Goal: Task Accomplishment & Management: Complete application form

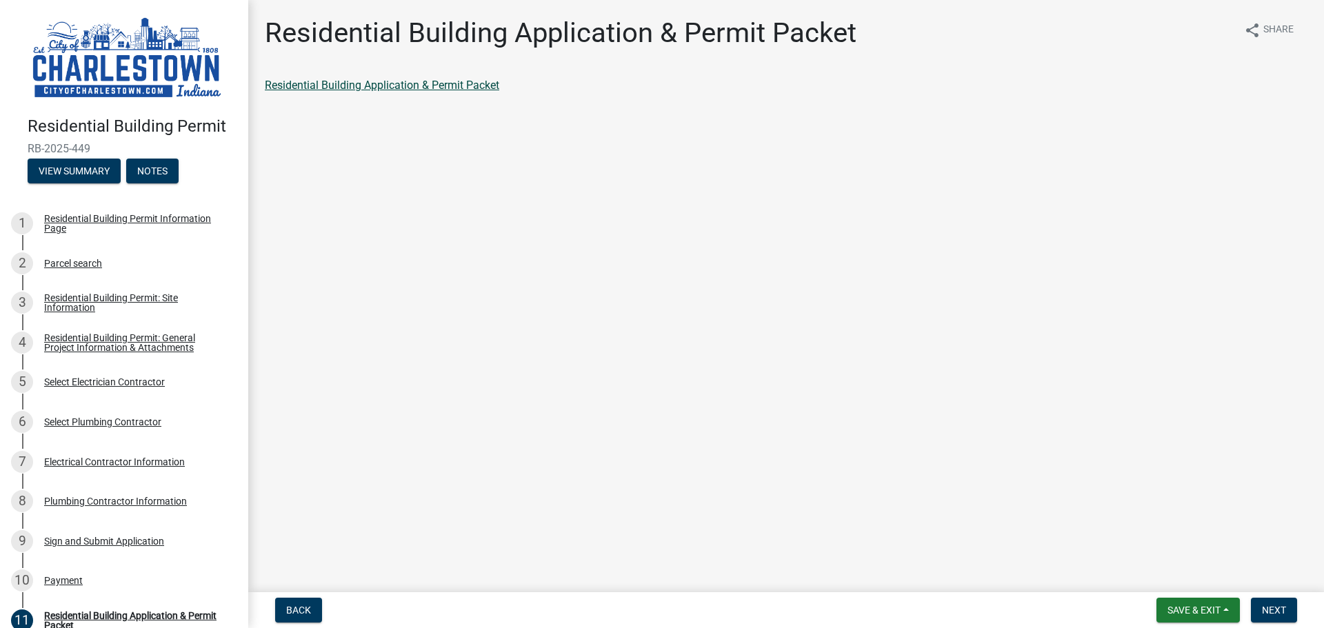
click at [421, 85] on link "Residential Building Application & Permit Packet" at bounding box center [382, 85] width 235 height 13
click at [374, 83] on link "Residential Building Application & Permit Packet" at bounding box center [382, 85] width 235 height 13
click at [411, 84] on link "Residential Building Application & Permit Packet" at bounding box center [382, 85] width 235 height 13
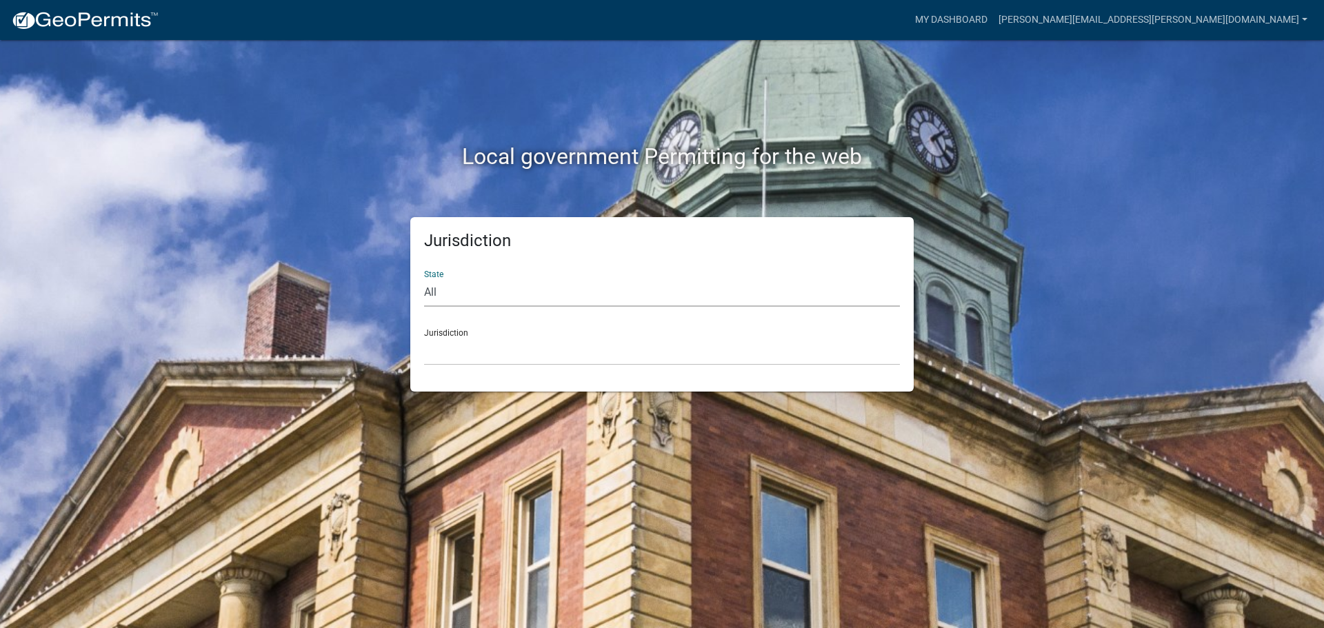
click at [434, 289] on select "All Colorado Georgia Indiana Iowa Kansas Minnesota Ohio South Carolina Wisconsin" at bounding box center [662, 293] width 476 height 28
select select "Indiana"
click at [424, 279] on select "All Colorado Georgia Indiana Iowa Kansas Minnesota Ohio South Carolina Wisconsin" at bounding box center [662, 293] width 476 height 28
click at [447, 331] on div "Jurisdiction City of Charlestown, Indiana City of Jeffersonville, Indiana City …" at bounding box center [662, 342] width 476 height 48
click at [447, 335] on div "Jurisdiction City of Charlestown, Indiana City of Jeffersonville, Indiana City …" at bounding box center [662, 342] width 476 height 48
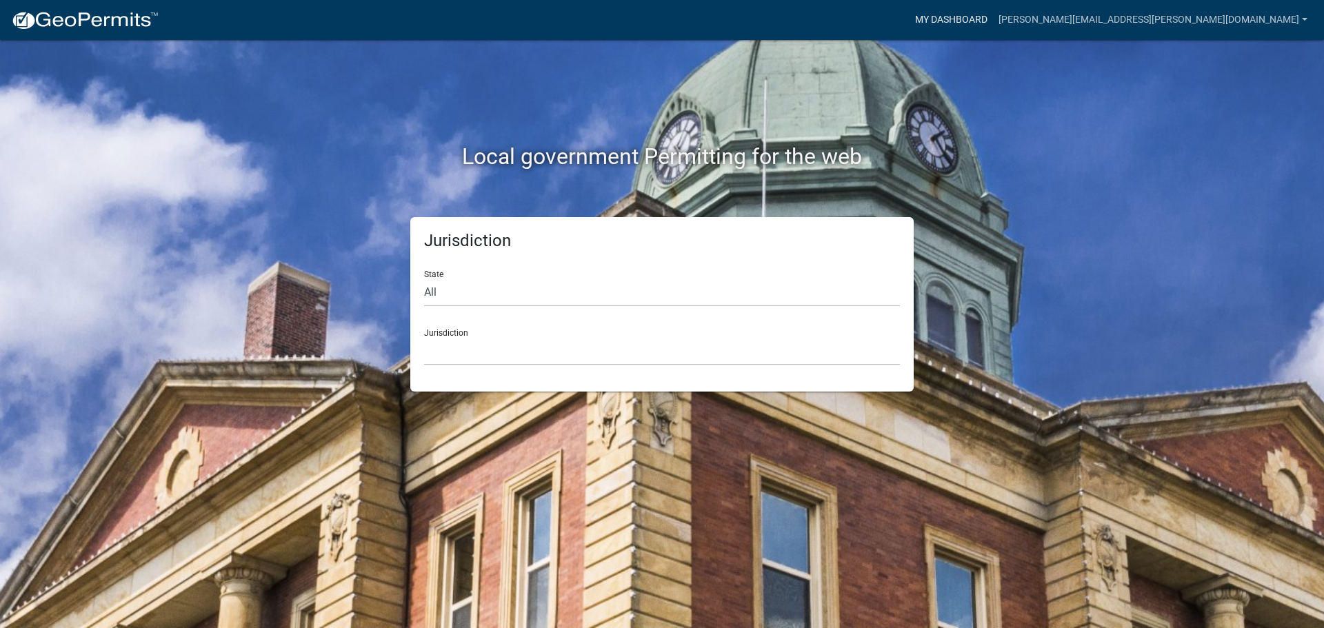
click at [993, 19] on link "My Dashboard" at bounding box center [951, 20] width 83 height 26
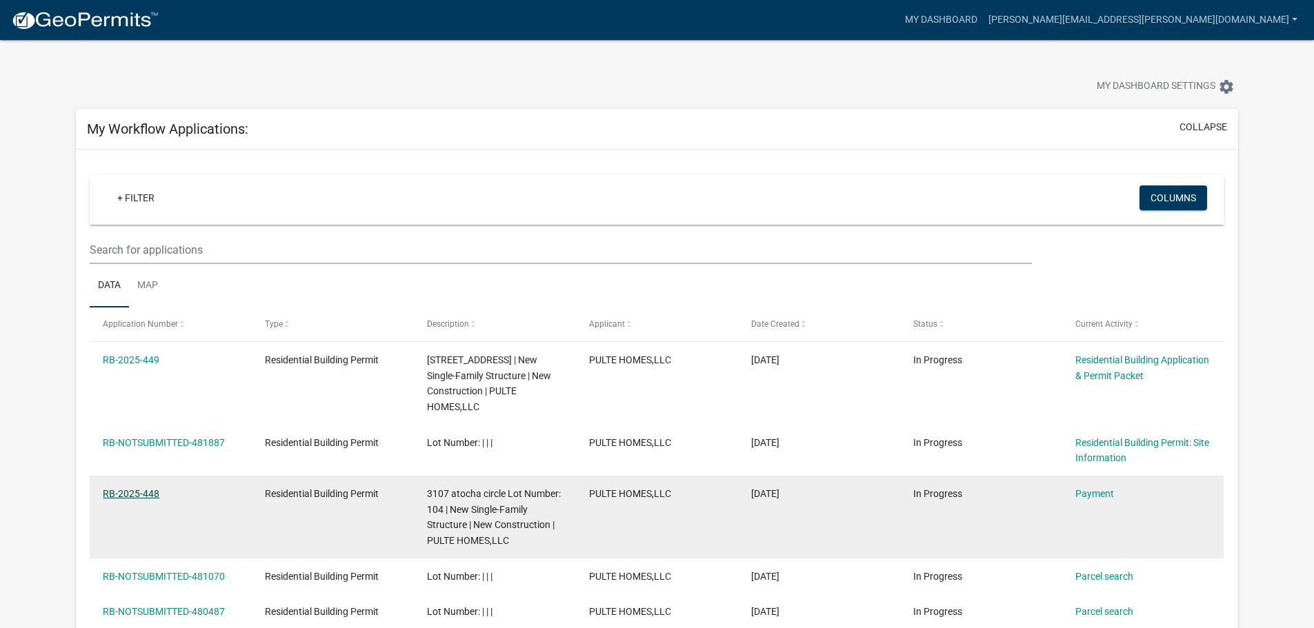
click at [138, 499] on link "RB-2025-448" at bounding box center [131, 493] width 57 height 11
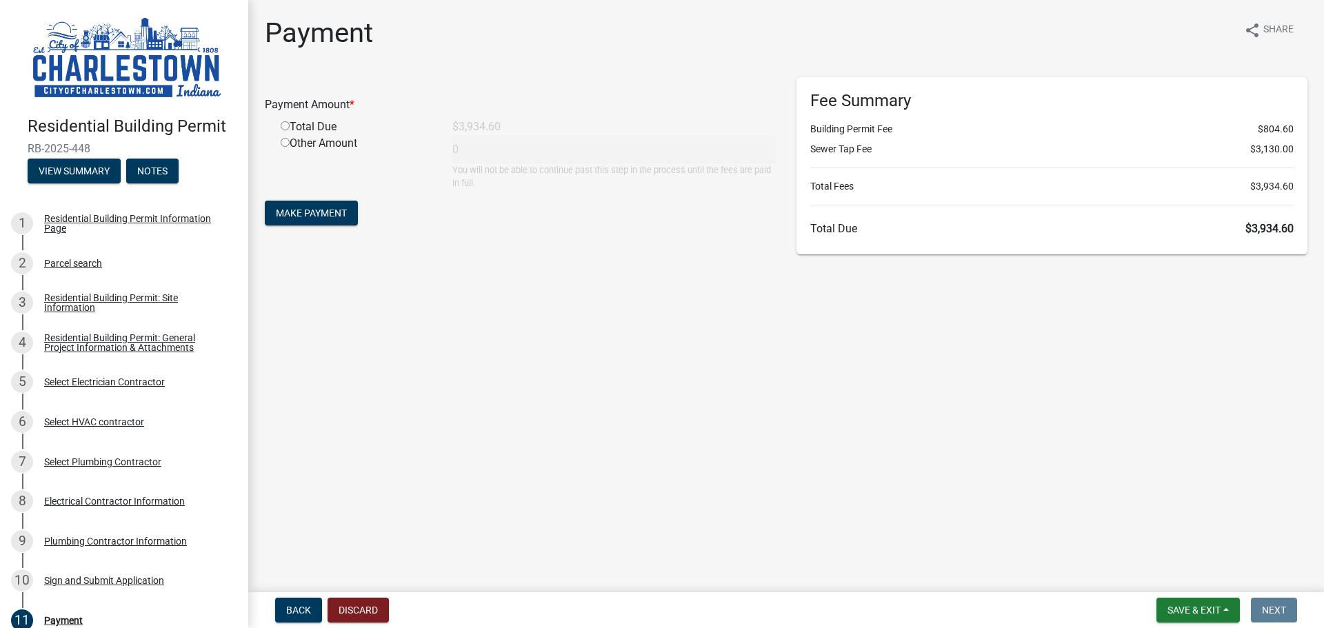
click at [283, 126] on input "radio" at bounding box center [285, 125] width 9 height 9
radio input "true"
type input "3934.6"
click at [295, 212] on span "Make Payment" at bounding box center [311, 213] width 71 height 11
